Goal: Browse casually

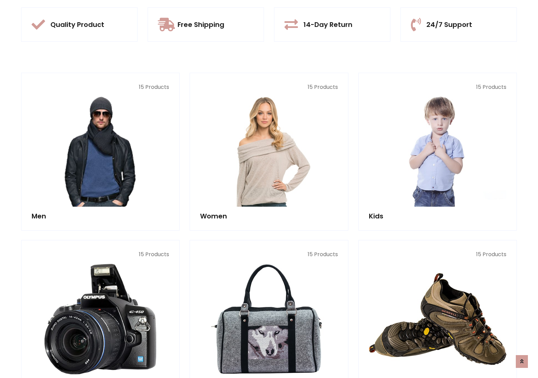
scroll to position [633, 0]
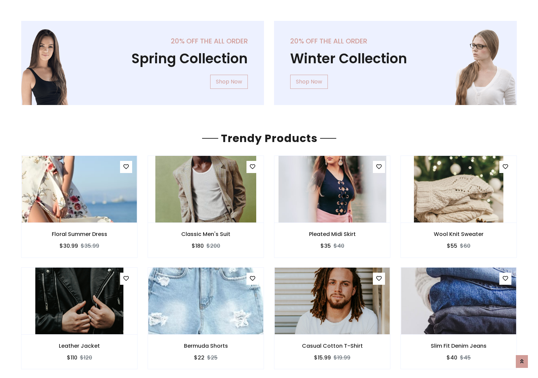
click at [332, 189] on img at bounding box center [332, 188] width 108 height 161
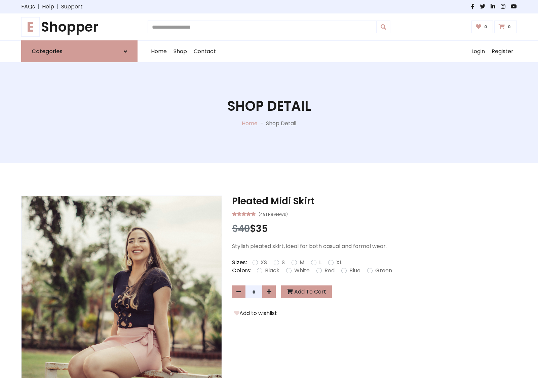
click at [79, 27] on h1 "E Shopper" at bounding box center [79, 27] width 116 height 16
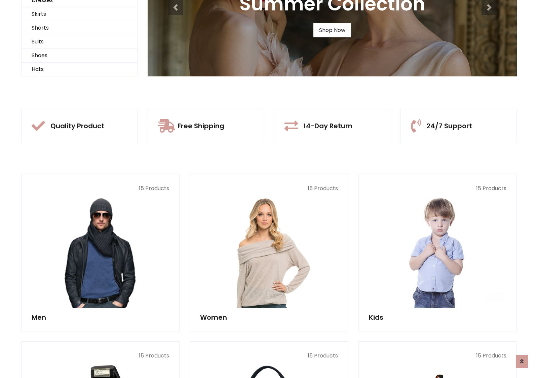
scroll to position [65, 0]
